Goal: Information Seeking & Learning: Learn about a topic

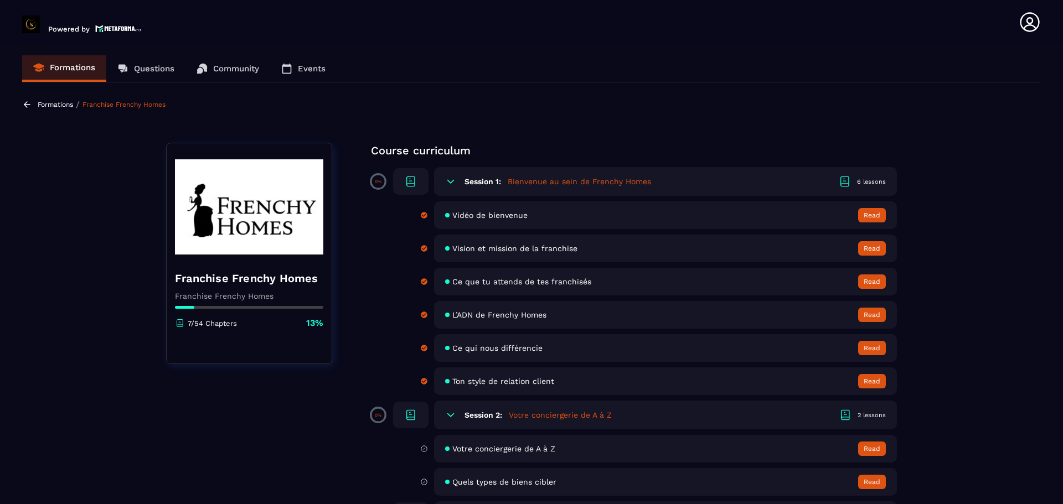
click at [708, 97] on section "Formations Questions Community Events Formations / Franchise Frenchy Homes Fran…" at bounding box center [531, 276] width 1063 height 464
click at [707, 90] on section "Formations Questions Community Events Formations / Franchise Frenchy Homes Fran…" at bounding box center [531, 276] width 1063 height 464
click at [708, 173] on section "Formations Questions Community Events Formations / Franchise Frenchy Homes Fran…" at bounding box center [531, 276] width 1063 height 464
click at [708, 80] on div "Formations Questions Community Events" at bounding box center [531, 68] width 1019 height 27
click at [708, 38] on header "Powered by [PERSON_NAME] [EMAIL_ADDRESS][DOMAIN_NAME] Formations Questions Comm…" at bounding box center [531, 22] width 1063 height 44
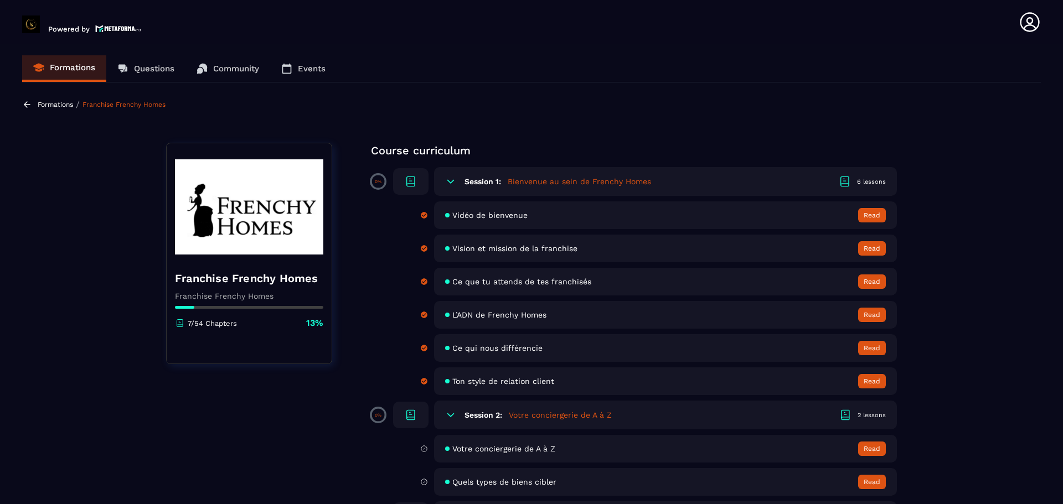
click at [708, 304] on section "Formations Questions Community Events Formations / Franchise Frenchy Homes Fran…" at bounding box center [531, 276] width 1063 height 464
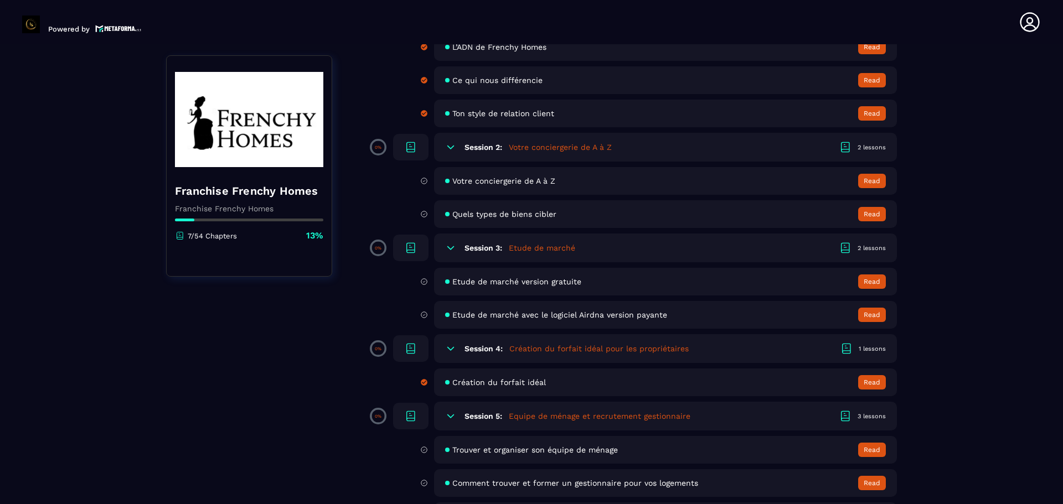
scroll to position [288, 0]
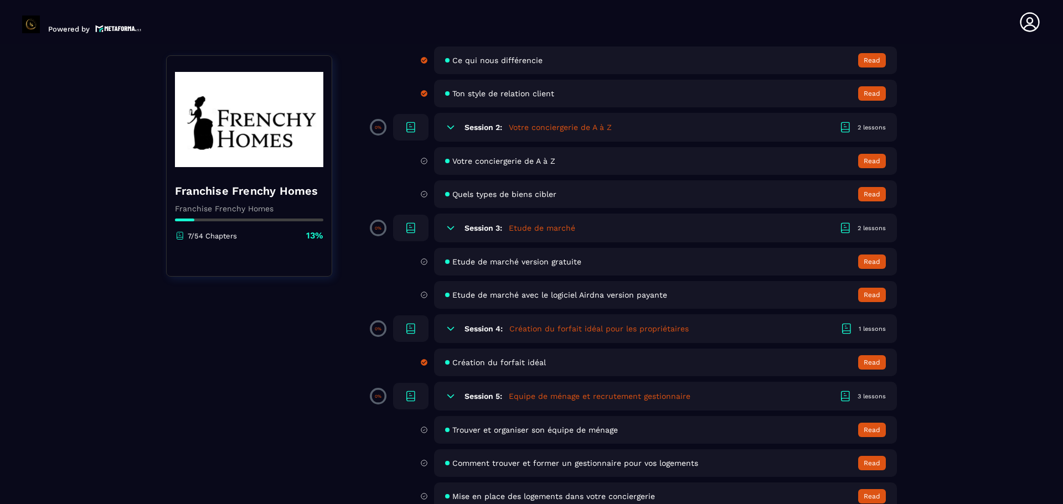
click at [708, 304] on div "1 lessons" at bounding box center [872, 329] width 27 height 8
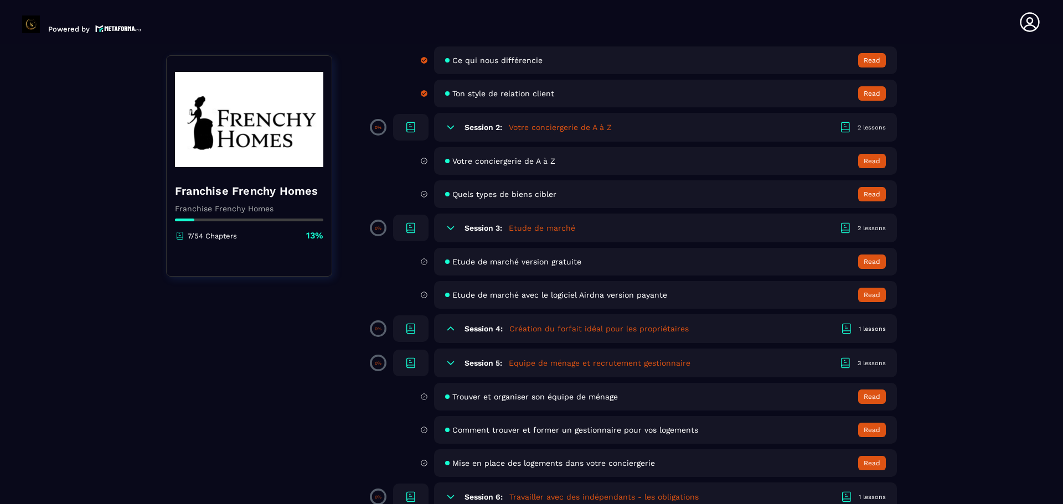
click at [664, 304] on h5 "Création du forfait idéal pour les propriétaires" at bounding box center [598, 328] width 179 height 11
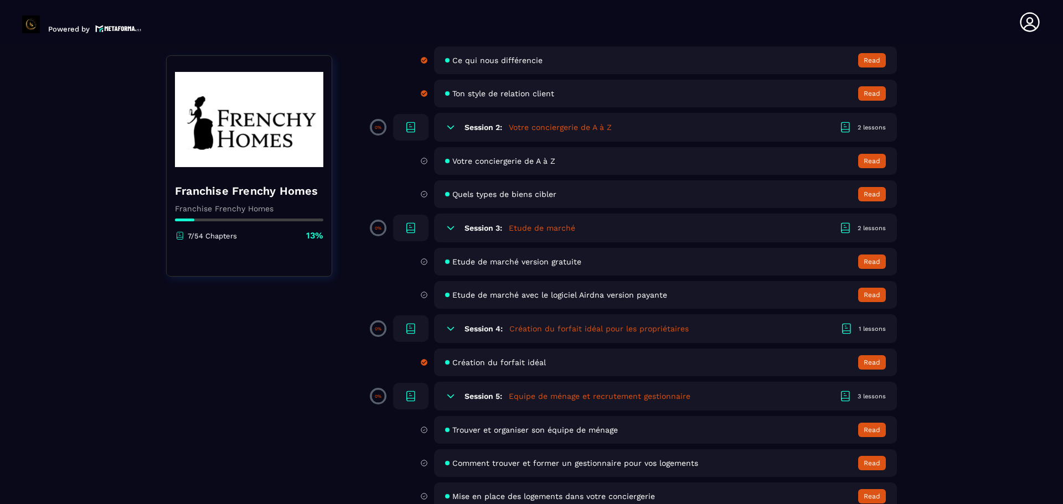
click at [542, 304] on span "Création du forfait idéal" at bounding box center [499, 362] width 94 height 9
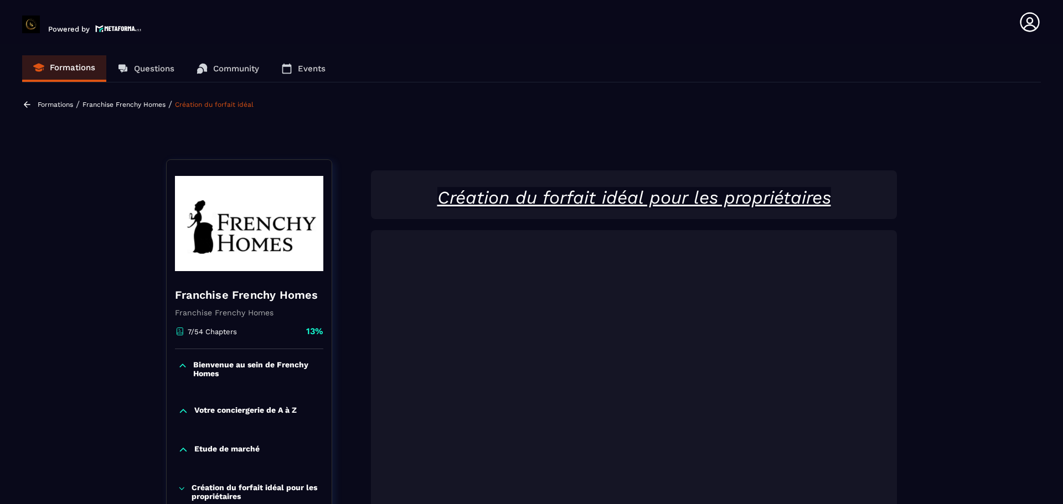
scroll to position [115, 0]
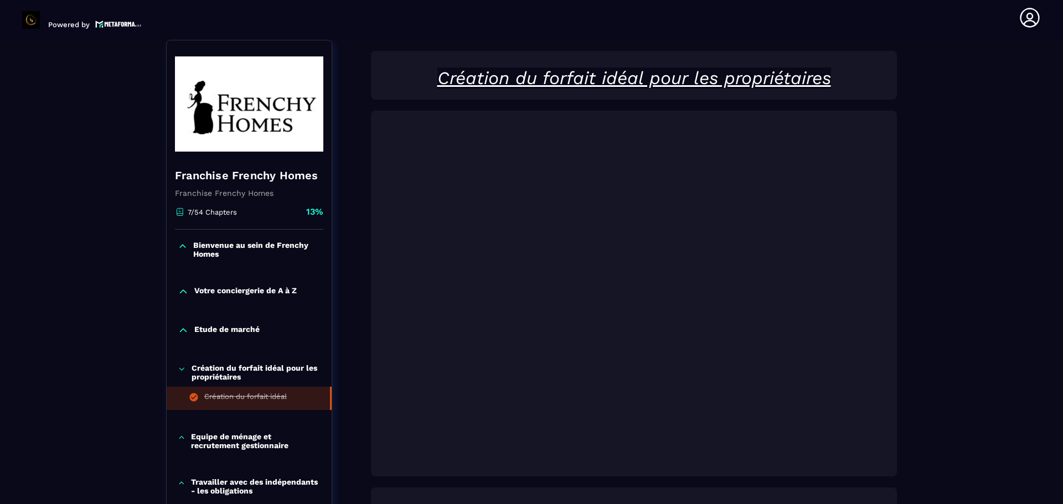
click at [252, 304] on p "Equipe de ménage et recrutement gestionnaire" at bounding box center [256, 441] width 130 height 18
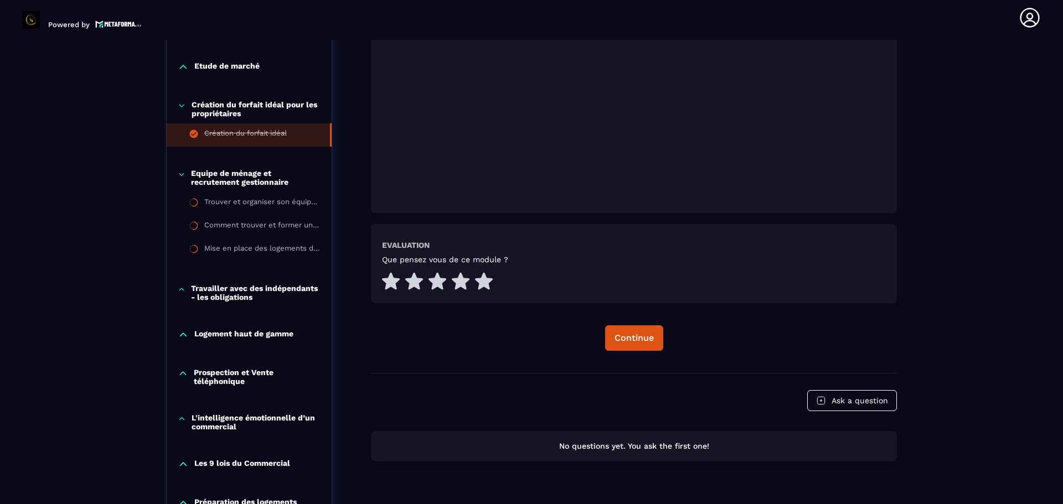
scroll to position [381, 0]
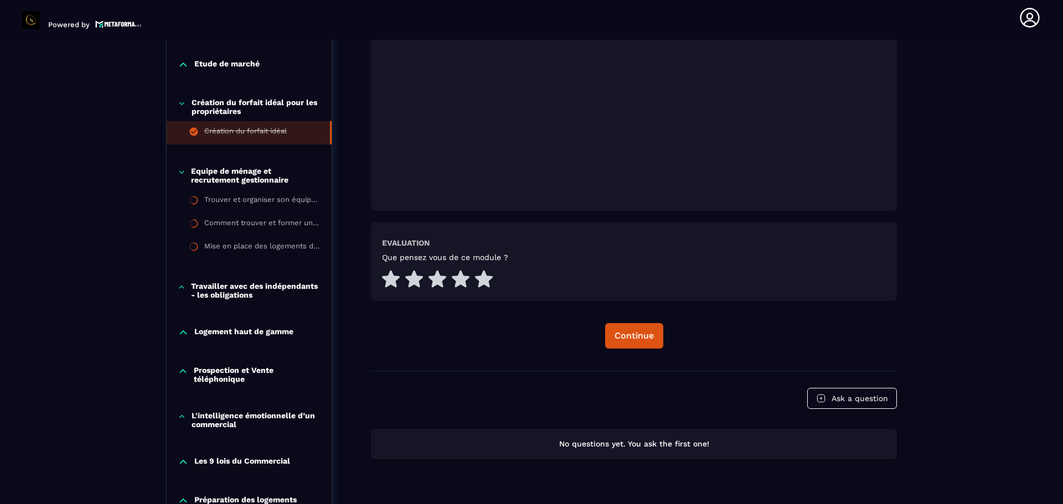
click at [244, 304] on p "Les 9 lois du Commercial" at bounding box center [242, 462] width 96 height 11
click at [260, 172] on p "Equipe de ménage et recrutement gestionnaire" at bounding box center [256, 176] width 130 height 18
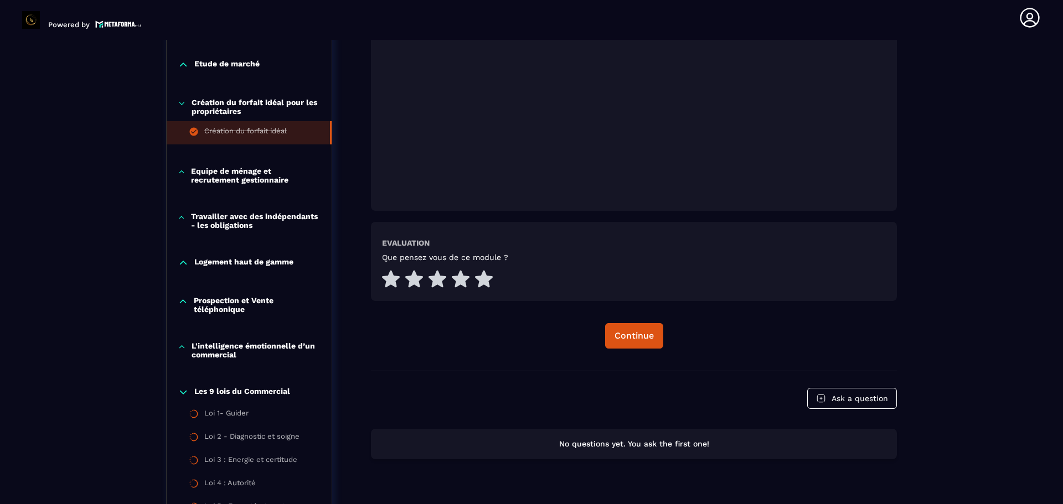
click at [260, 172] on p "Equipe de ménage et recrutement gestionnaire" at bounding box center [256, 176] width 130 height 18
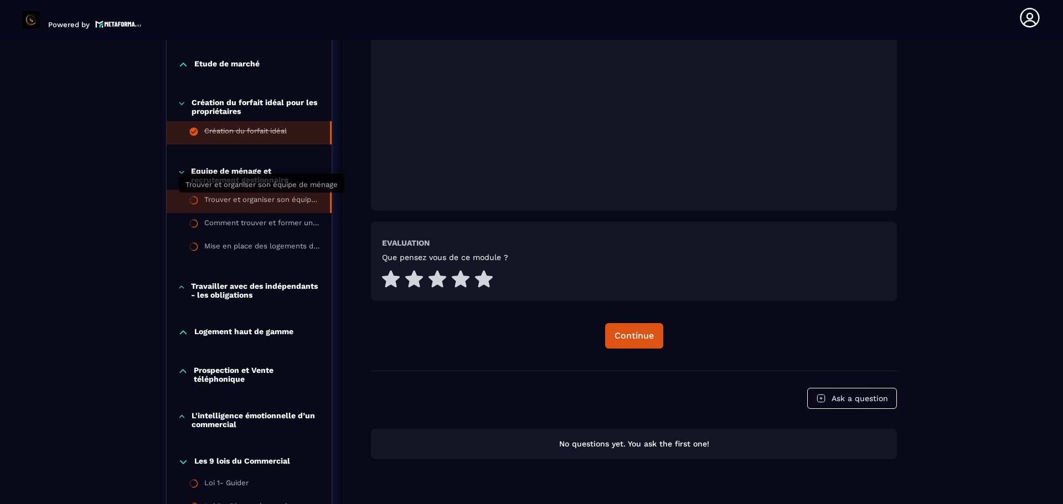
click at [249, 201] on div "Trouver et organiser son équipe de ménage" at bounding box center [261, 201] width 115 height 12
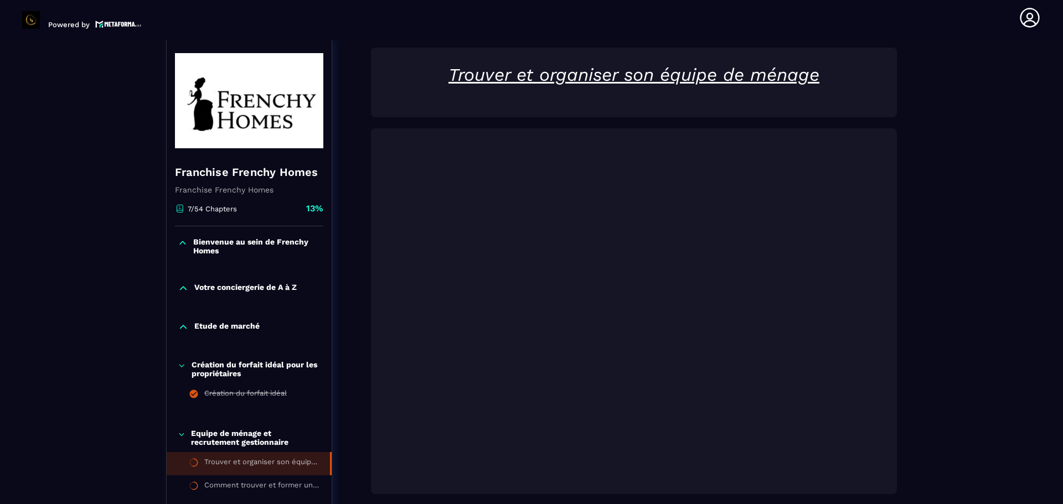
scroll to position [115, 0]
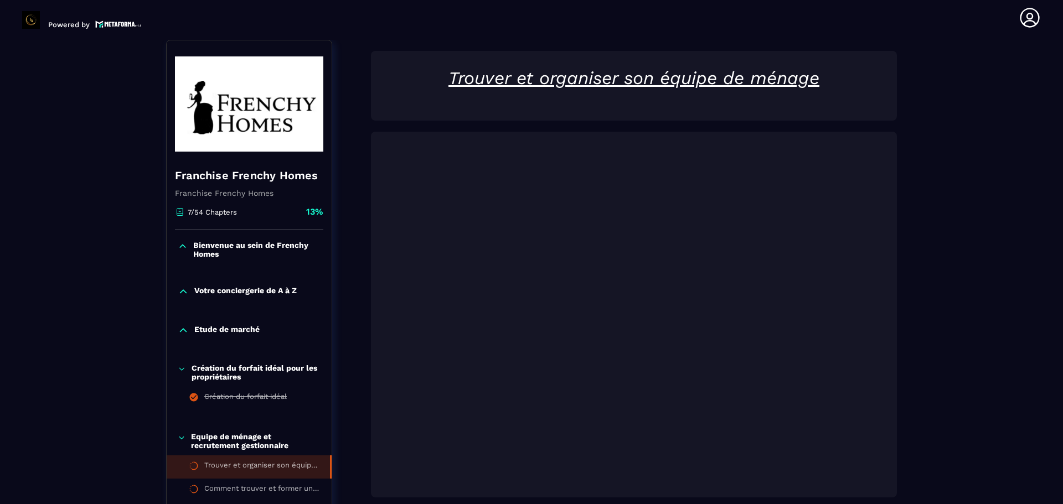
click at [708, 30] on header "Powered by [PERSON_NAME] [EMAIL_ADDRESS][DOMAIN_NAME] Formations Questions Comm…" at bounding box center [531, 18] width 1063 height 44
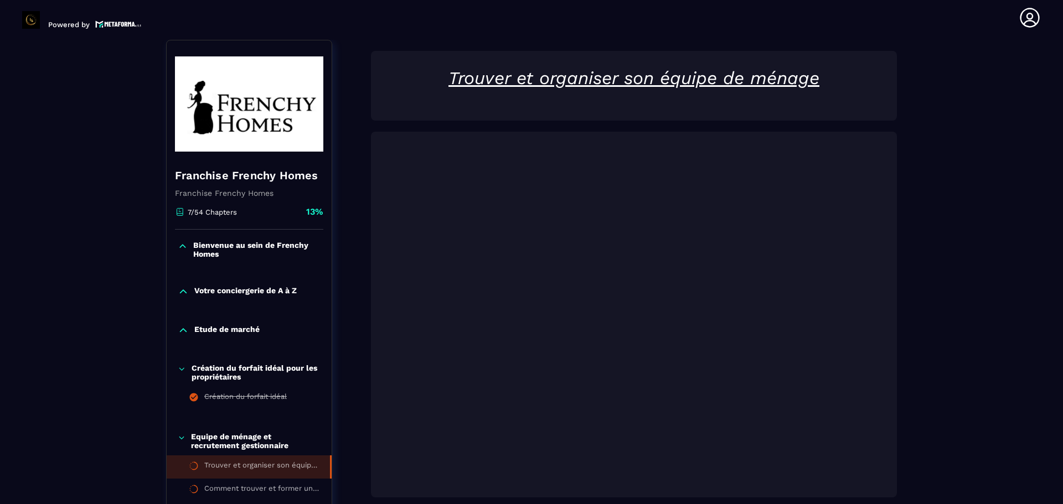
click at [708, 99] on p at bounding box center [634, 104] width 504 height 11
